Goal: Task Accomplishment & Management: Use online tool/utility

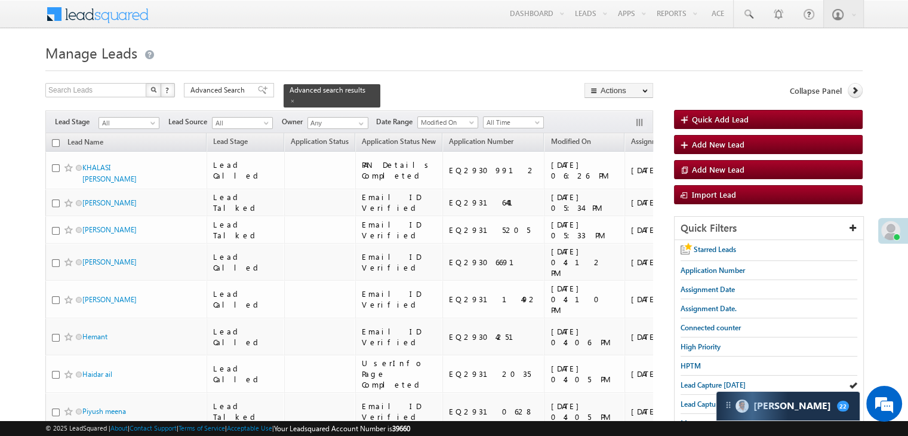
click at [726, 390] on div "Lead Capture today" at bounding box center [769, 385] width 177 height 19
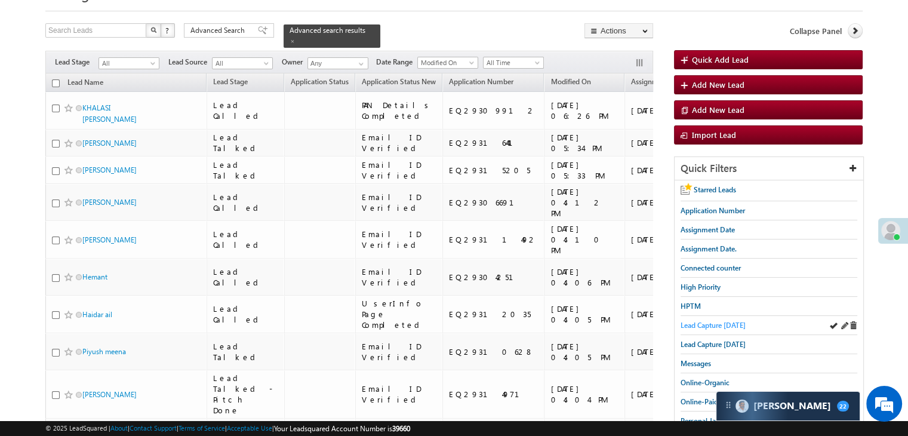
click at [698, 321] on span "Lead Capture today" at bounding box center [713, 325] width 65 height 9
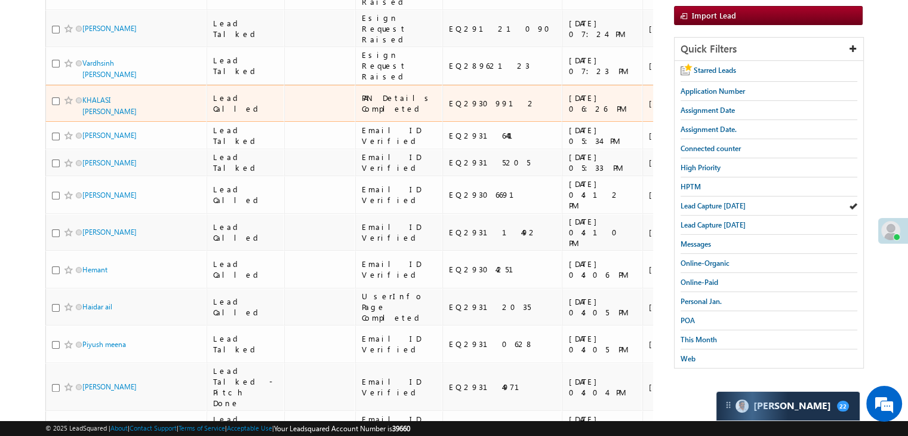
scroll to position [0, 0]
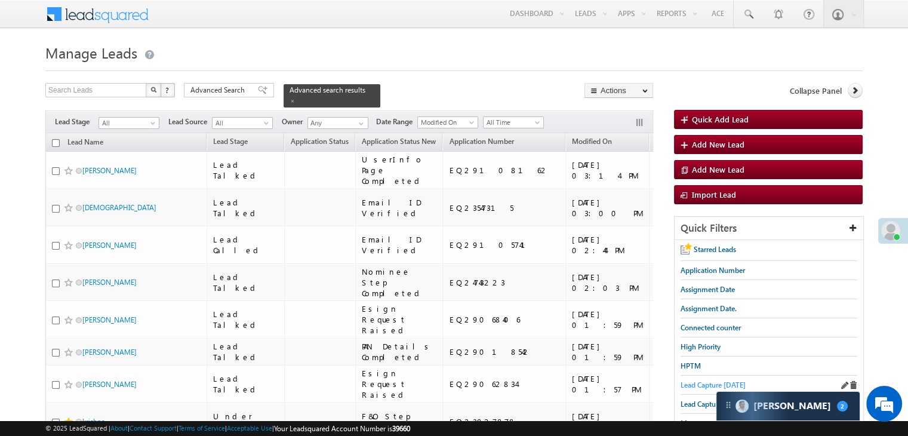
click at [693, 380] on span "Lead Capture today" at bounding box center [713, 384] width 65 height 9
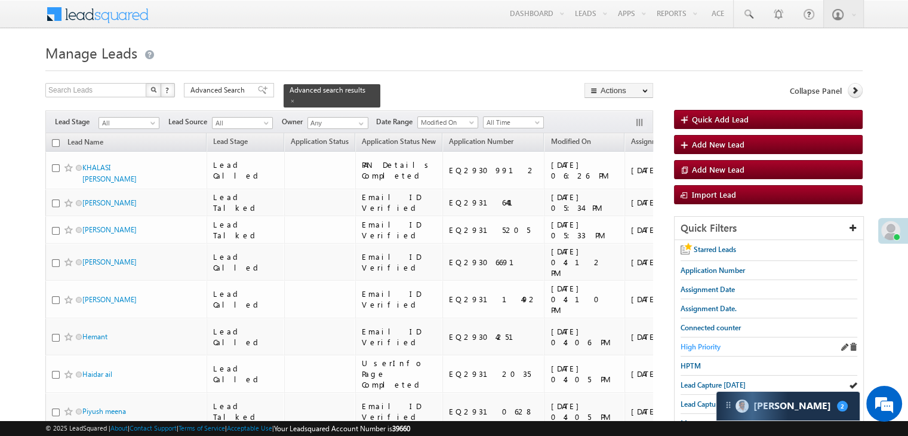
click at [703, 342] on span "High Priority" at bounding box center [701, 346] width 40 height 9
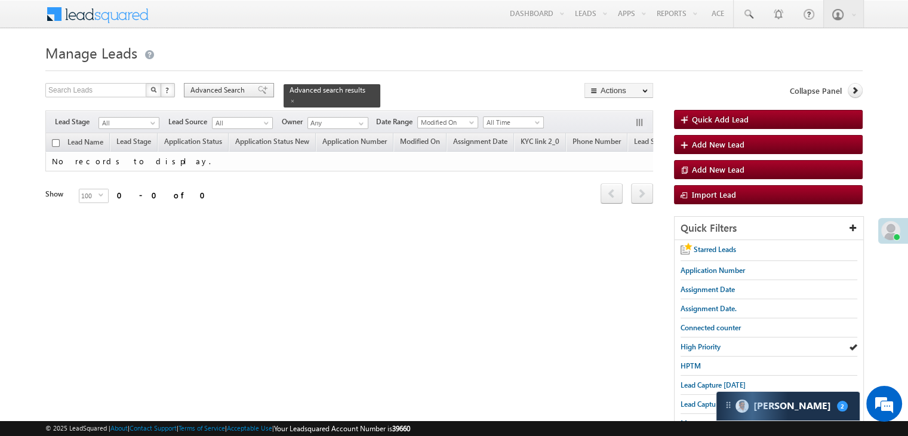
click at [224, 90] on span "Advanced Search" at bounding box center [219, 90] width 58 height 11
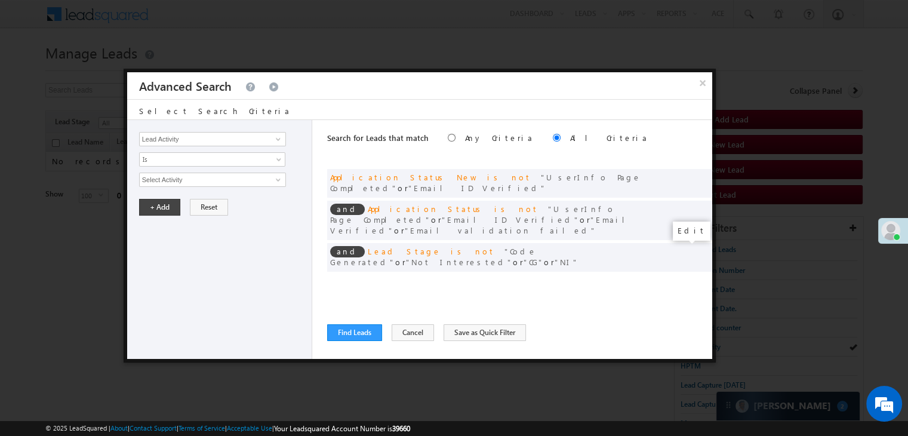
click at [683, 278] on span at bounding box center [685, 282] width 8 height 8
click at [182, 199] on input "07/01/25" at bounding box center [174, 201] width 70 height 16
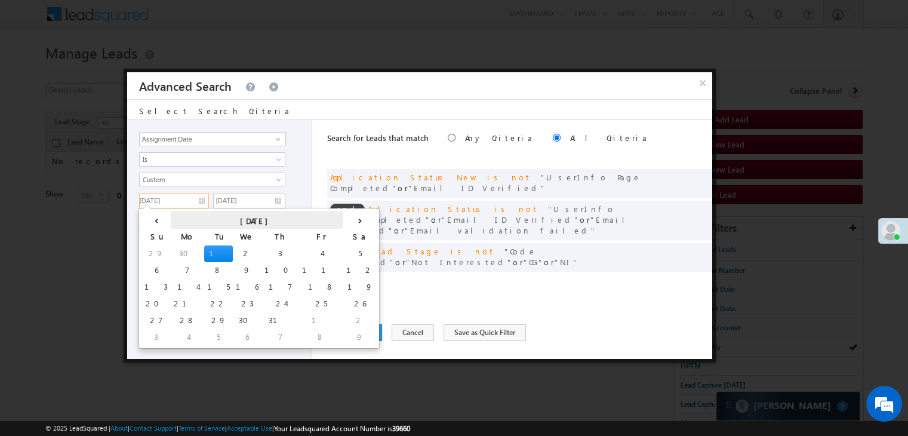
click at [247, 222] on th "[DATE]" at bounding box center [257, 220] width 173 height 18
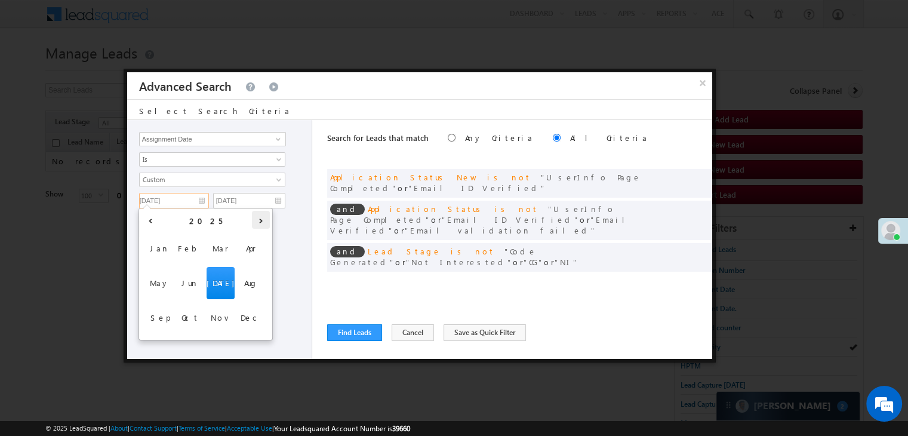
click at [262, 220] on th "›" at bounding box center [261, 220] width 18 height 18
click at [148, 221] on th "‹" at bounding box center [151, 220] width 18 height 18
click at [220, 275] on span "[DATE]" at bounding box center [221, 283] width 28 height 32
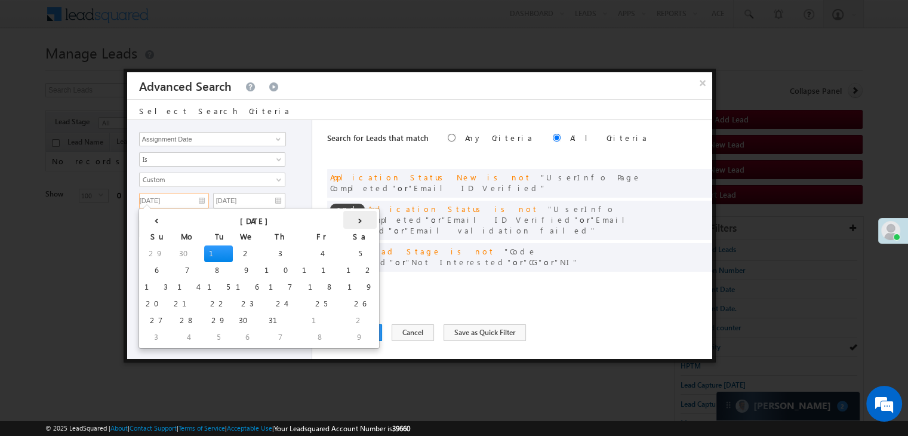
click at [343, 216] on th "›" at bounding box center [359, 220] width 33 height 18
click at [348, 216] on th "›" at bounding box center [362, 220] width 29 height 18
click at [232, 286] on td "17" at bounding box center [251, 287] width 38 height 17
type input "[DATE]"
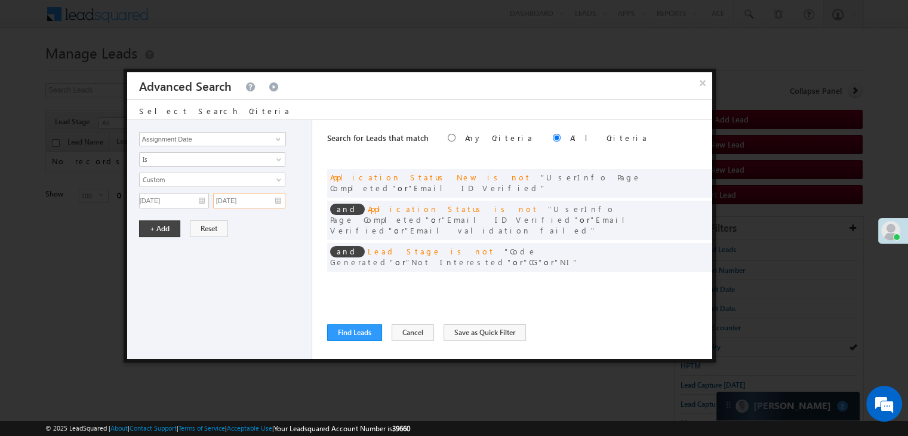
click at [262, 199] on input "07/01/25" at bounding box center [249, 201] width 72 height 16
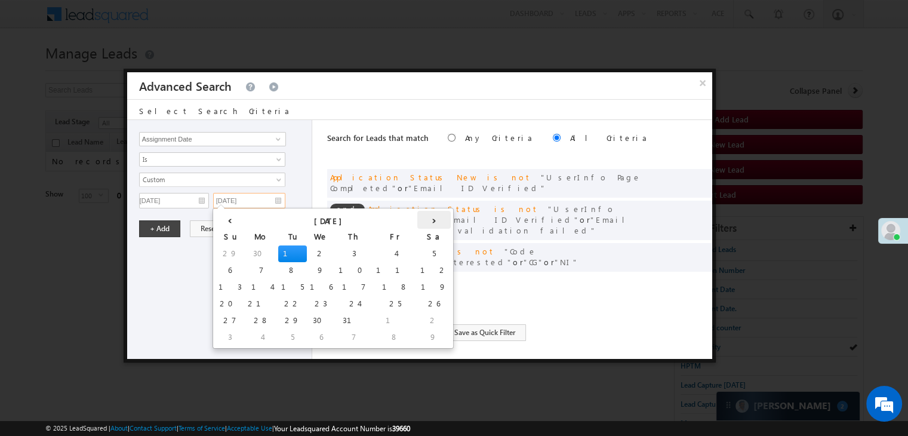
click at [417, 217] on th "›" at bounding box center [433, 220] width 33 height 18
click at [422, 217] on th "›" at bounding box center [436, 220] width 29 height 18
click at [388, 285] on td "19" at bounding box center [407, 287] width 38 height 17
type input "[DATE]"
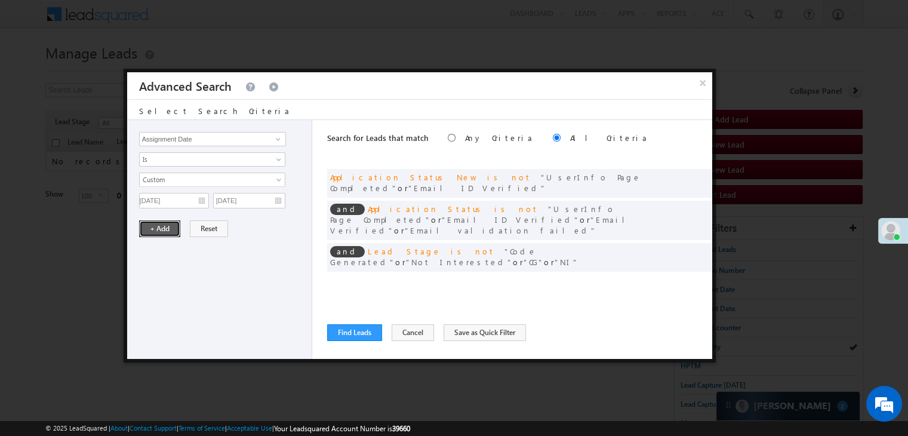
click at [158, 225] on button "+ Add" at bounding box center [159, 228] width 41 height 17
click at [350, 330] on button "Find Leads" at bounding box center [354, 332] width 55 height 17
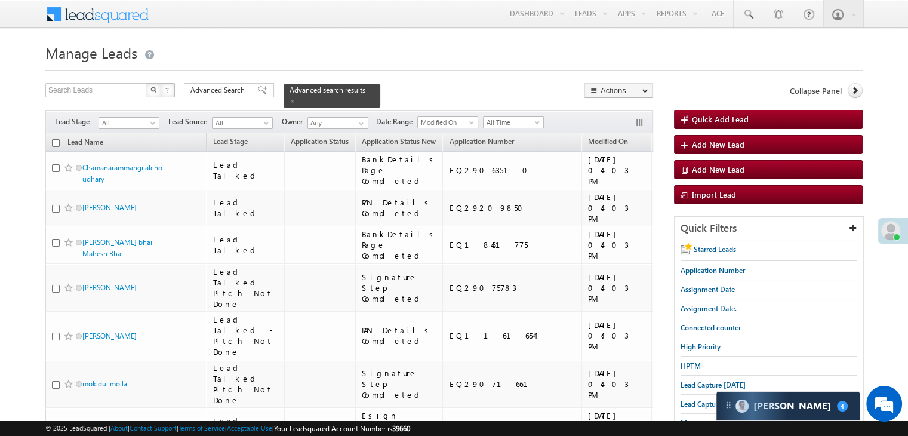
drag, startPoint x: 245, startPoint y: 84, endPoint x: 351, endPoint y: 326, distance: 263.9
click at [245, 84] on div "Advanced Search" at bounding box center [229, 90] width 90 height 14
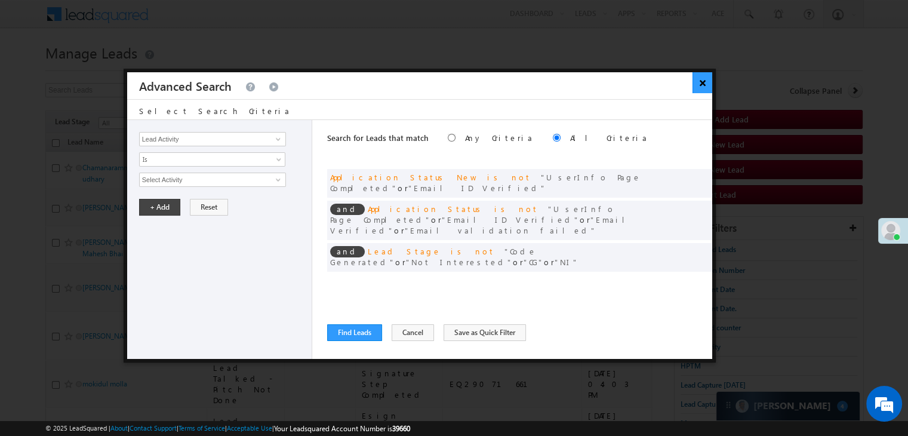
click at [698, 84] on button "×" at bounding box center [703, 82] width 20 height 21
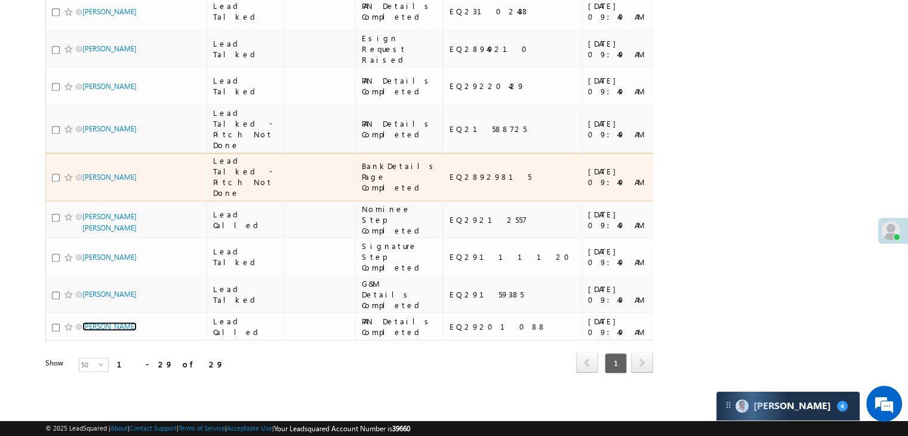
scroll to position [1525, 0]
